Goal: Task Accomplishment & Management: Manage account settings

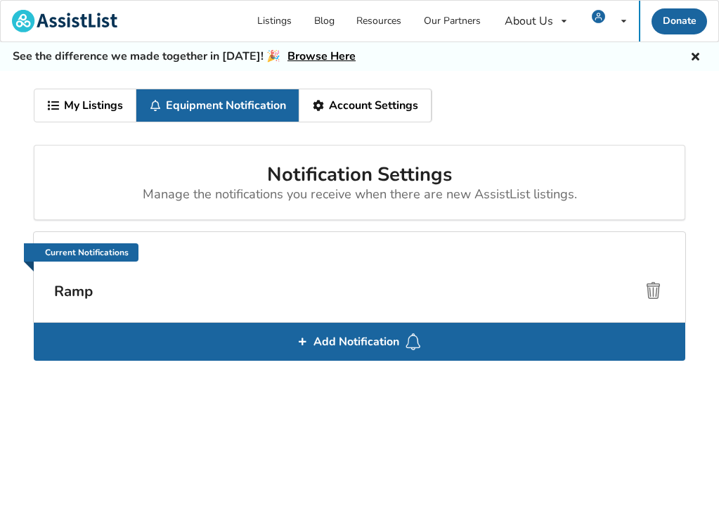
click at [369, 108] on link "Account Settings" at bounding box center [366, 105] width 132 height 32
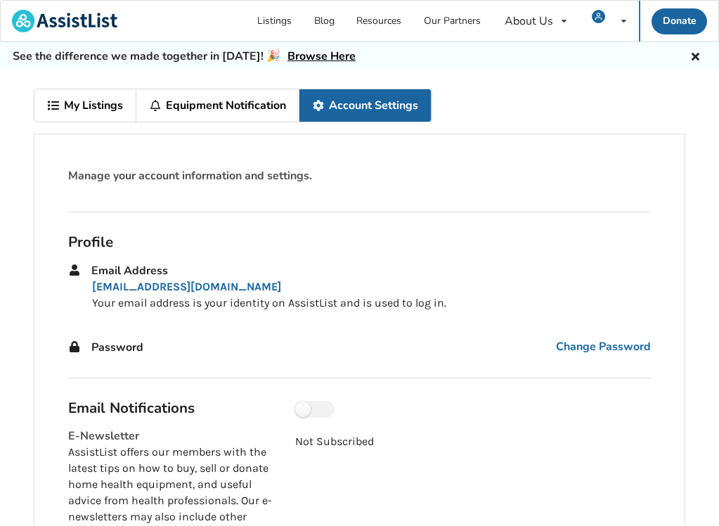
click at [248, 113] on link "Equipment Notification" at bounding box center [217, 105] width 163 height 32
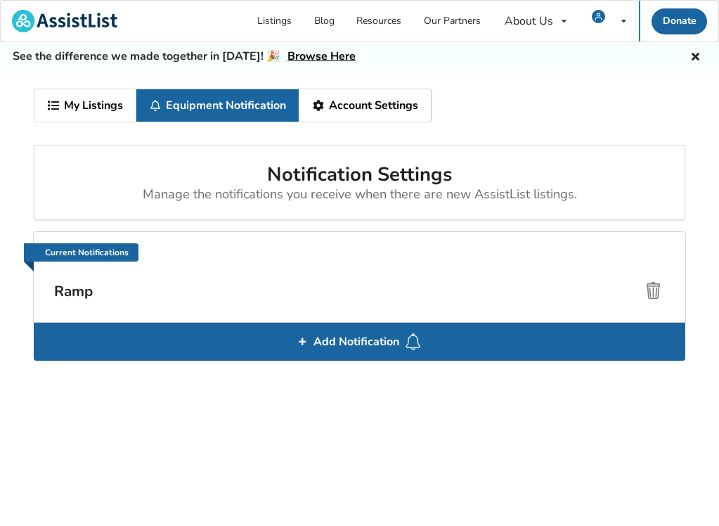
click at [369, 105] on link "Account Settings" at bounding box center [366, 105] width 132 height 32
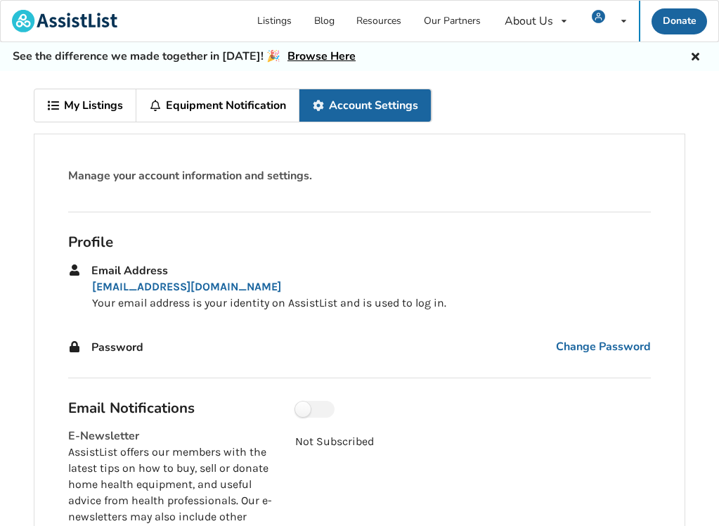
click at [86, 98] on link "My Listings" at bounding box center [85, 105] width 102 height 32
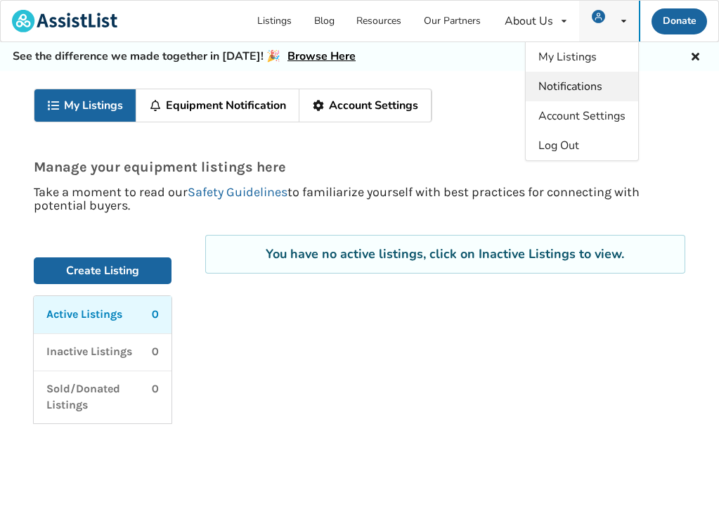
click at [565, 89] on span "Notifications" at bounding box center [571, 86] width 64 height 15
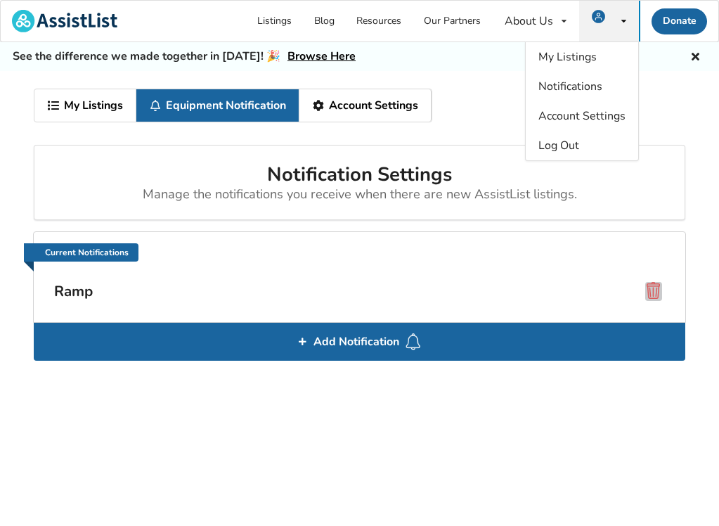
click at [650, 293] on span at bounding box center [654, 290] width 17 height 17
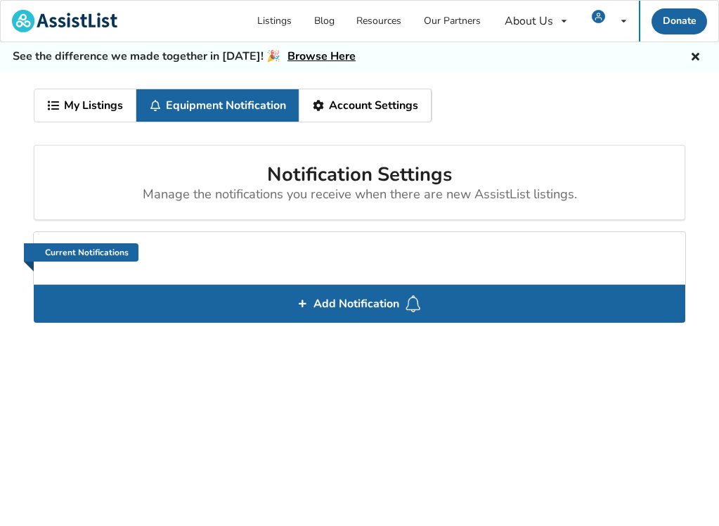
click at [697, 54] on icon at bounding box center [695, 54] width 13 height 11
